Goal: Find contact information: Find contact information

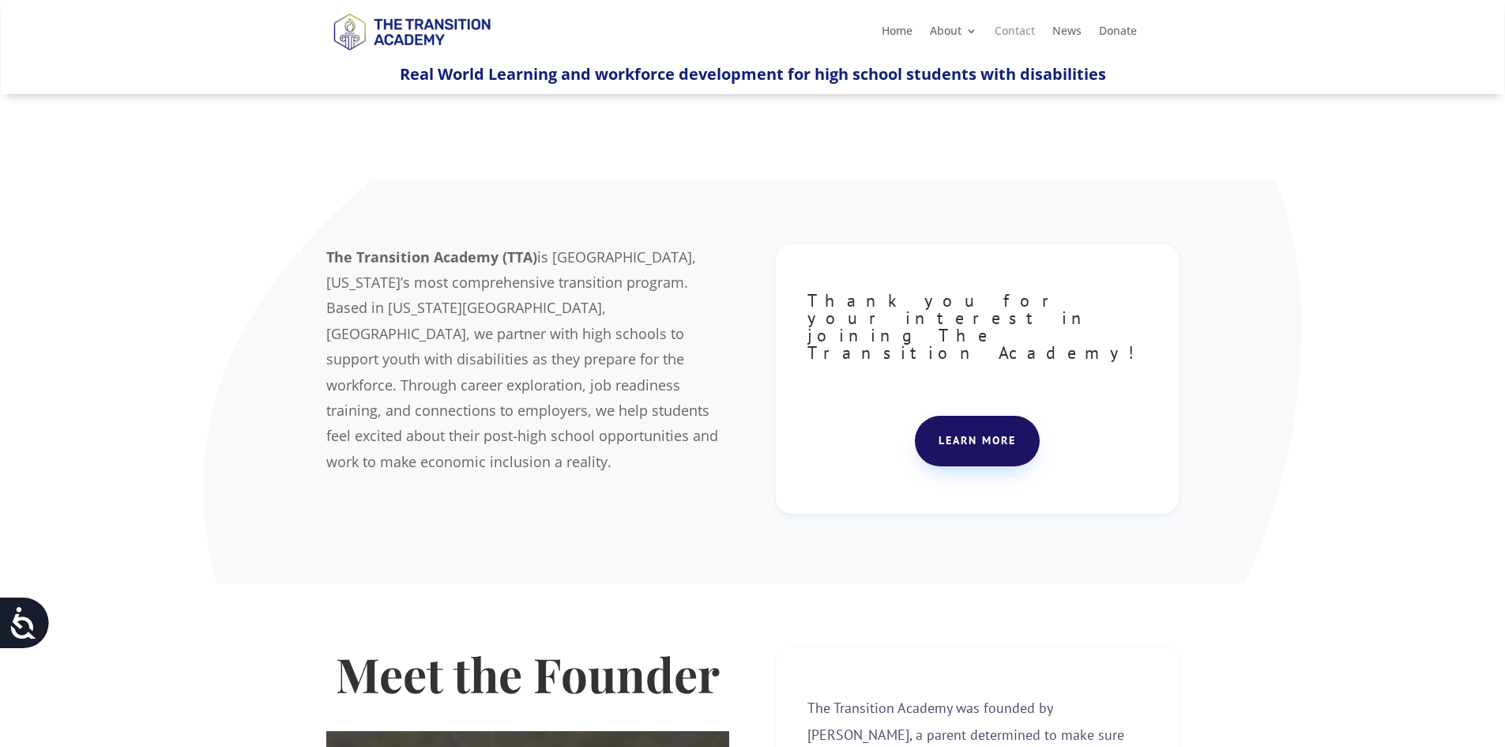
click at [1016, 25] on link "Contact" at bounding box center [1015, 33] width 40 height 17
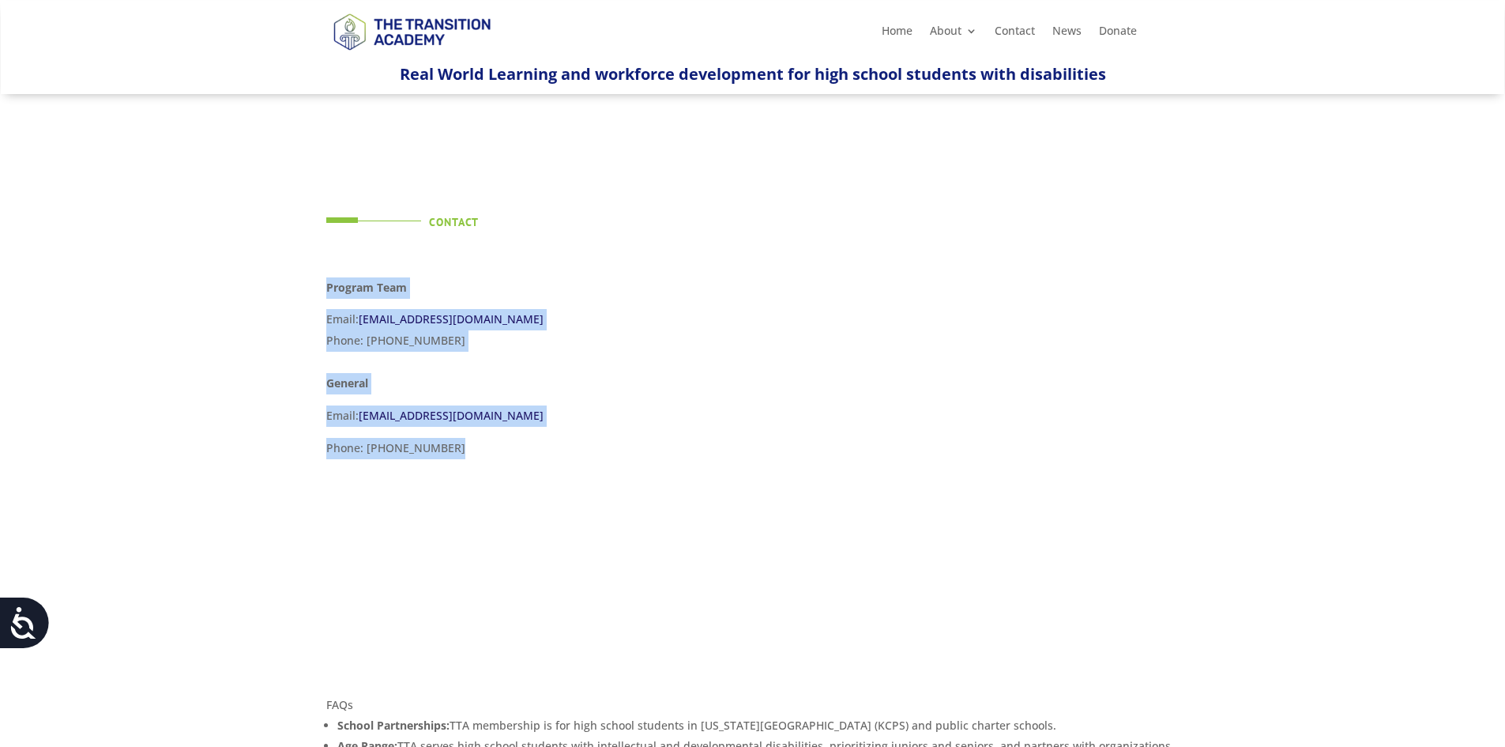
drag, startPoint x: 322, startPoint y: 287, endPoint x: 506, endPoint y: 454, distance: 247.8
click at [508, 452] on div "Contact Program Team Email: [EMAIL_ADDRESS][DOMAIN_NAME] Phone: [PHONE_NUMBER] …" at bounding box center [752, 347] width 1505 height 504
copy div "Program Team Email: [EMAIL_ADDRESS][DOMAIN_NAME] Phone: [PHONE_NUMBER] General …"
